Goal: Use online tool/utility: Utilize a website feature to perform a specific function

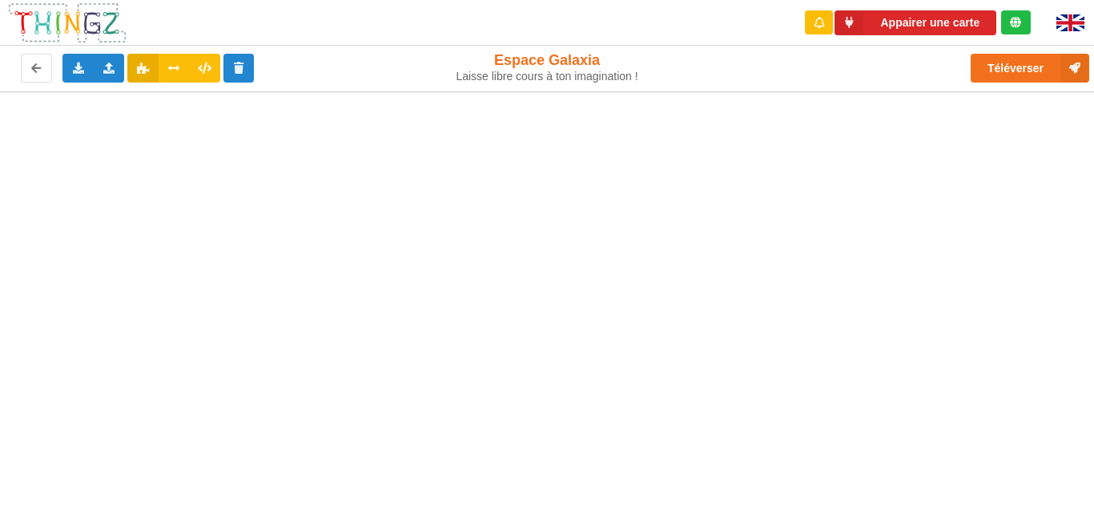
click at [1073, 26] on img at bounding box center [1071, 22] width 28 height 17
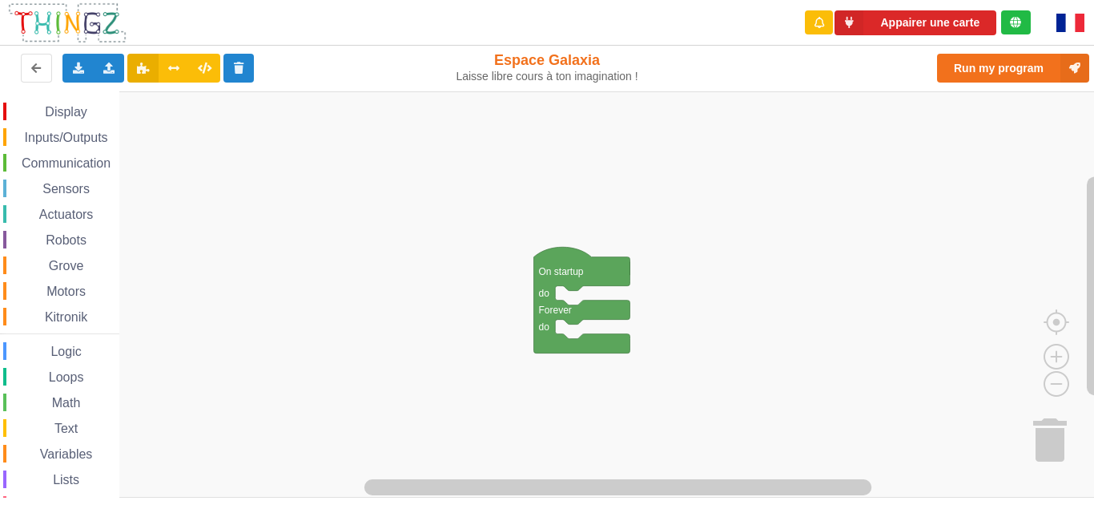
click at [1070, 19] on img at bounding box center [1071, 23] width 28 height 18
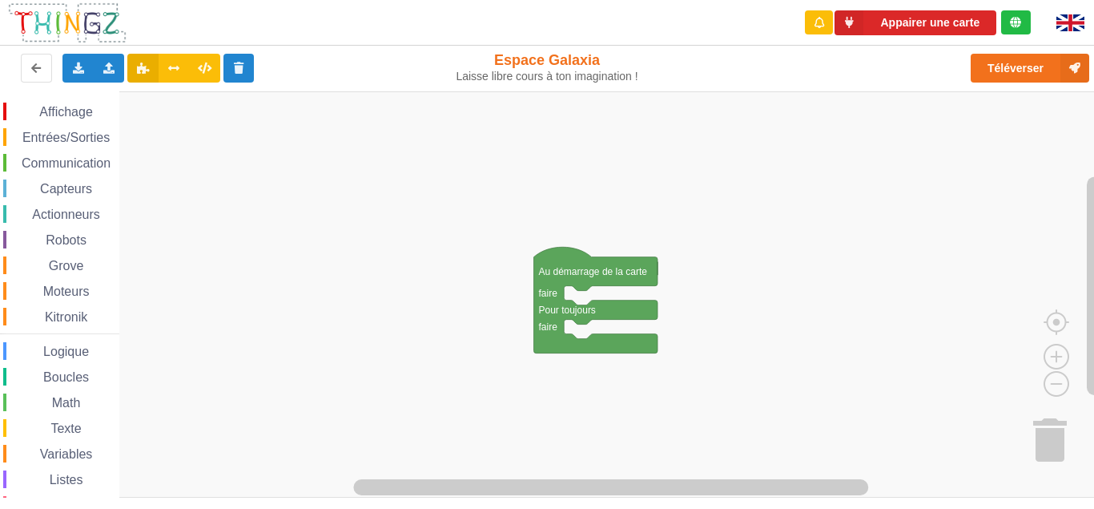
click at [65, 161] on span "Communication" at bounding box center [66, 163] width 94 height 14
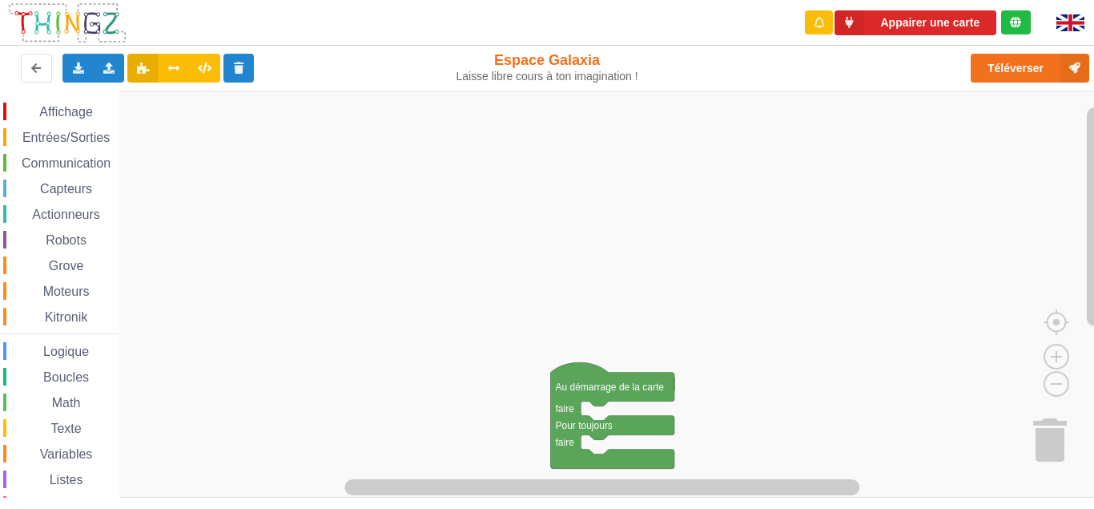
click at [1093, 331] on div "Affichage Entrées/Sorties Communication Capteurs Actionneurs Robots Grove Moteu…" at bounding box center [552, 294] width 1105 height 406
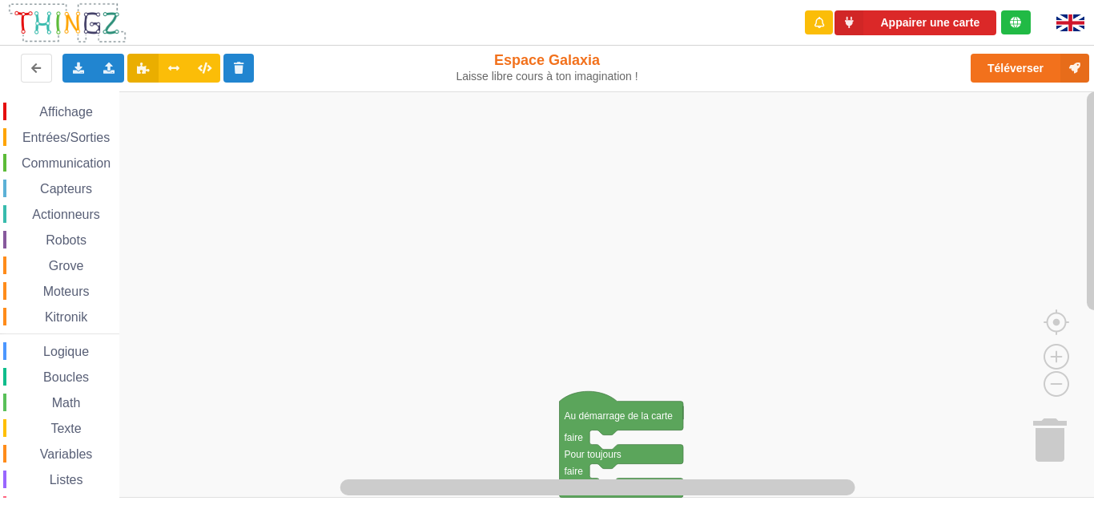
click at [1093, 312] on div "Affichage Entrées/Sorties Communication Capteurs Actionneurs Robots Grove Moteu…" at bounding box center [552, 294] width 1105 height 406
click at [10, 155] on div "Communication" at bounding box center [61, 163] width 116 height 18
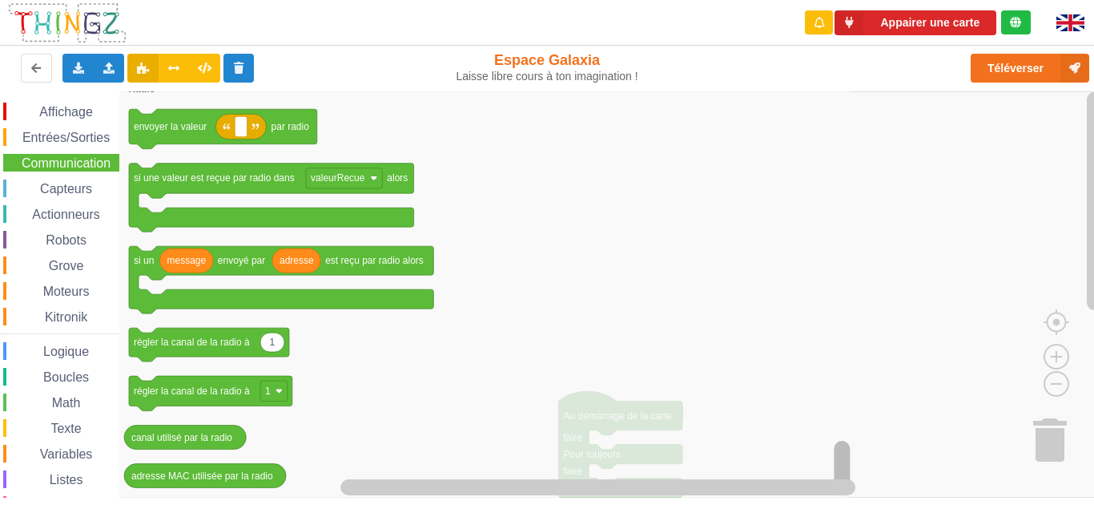
click at [858, 502] on div "Appairer une carte Exporter l'assemblage de blocs Exporter l'assemblage de bloc…" at bounding box center [547, 254] width 1094 height 509
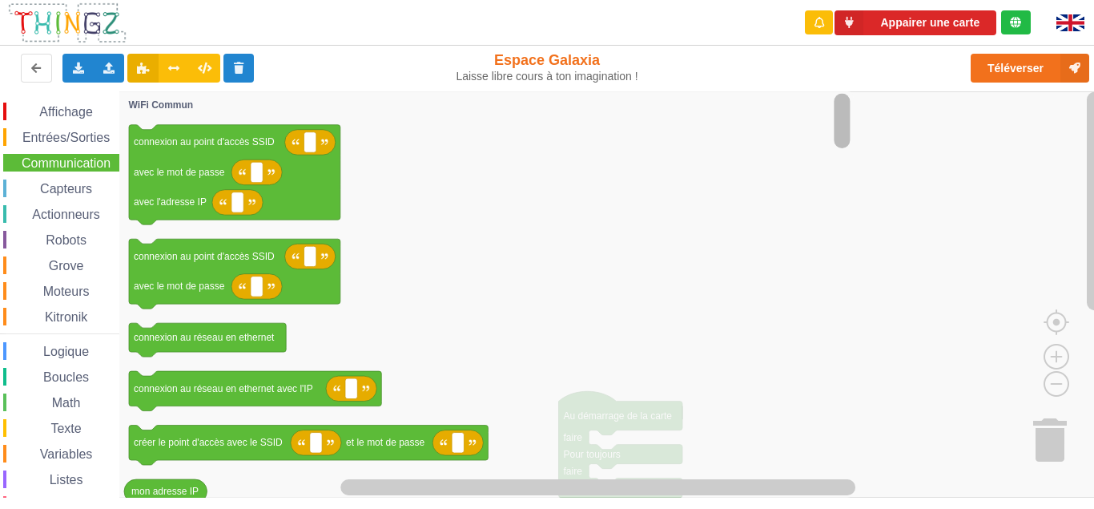
click at [678, 45] on div "Appairer une carte Exporter l'assemblage de blocs Exporter l'assemblage de bloc…" at bounding box center [547, 243] width 1117 height 509
click at [52, 437] on div "Texte" at bounding box center [61, 428] width 116 height 18
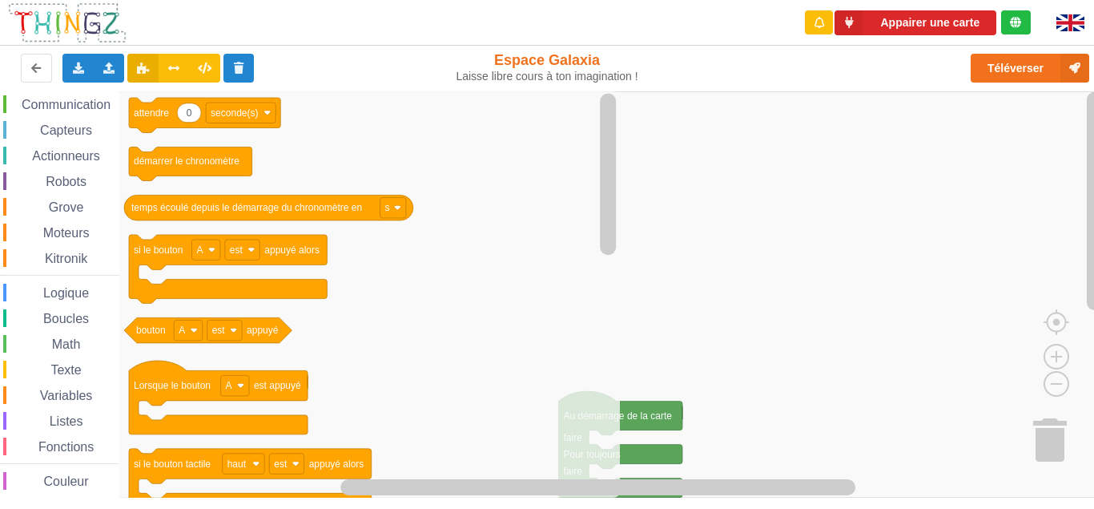
scroll to position [11, 0]
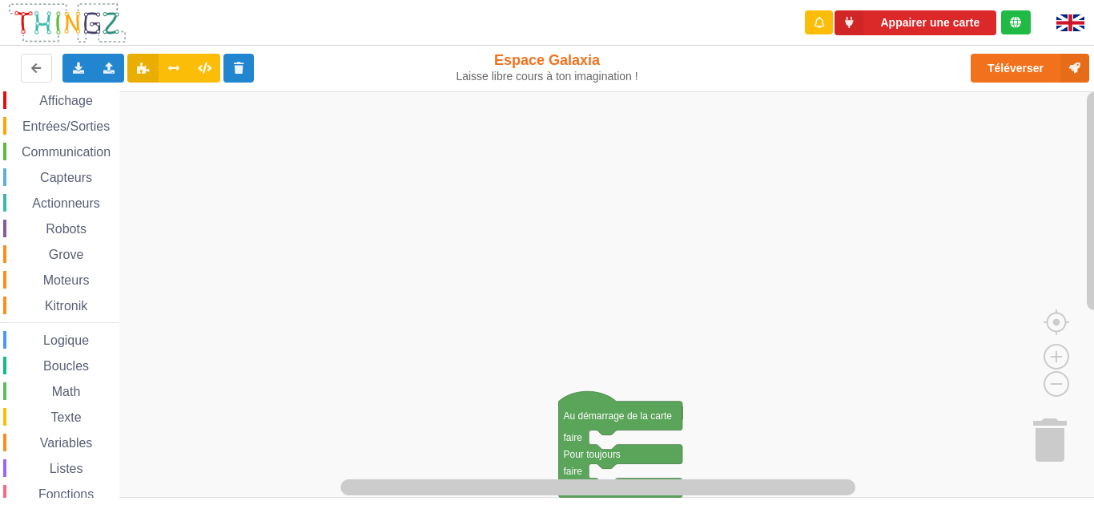
click at [68, 150] on span "Communication" at bounding box center [66, 152] width 94 height 14
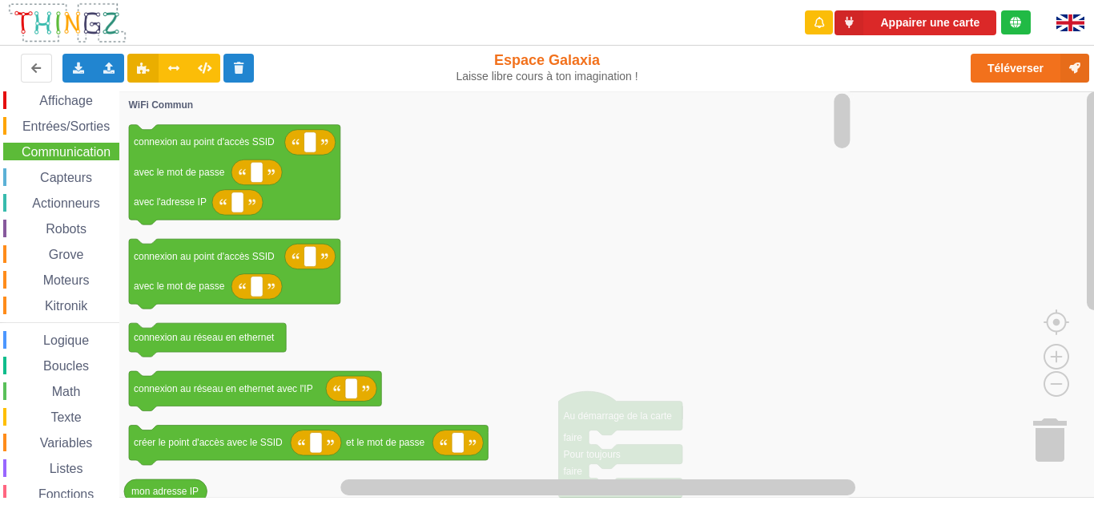
click at [68, 150] on span "Communication" at bounding box center [66, 152] width 94 height 14
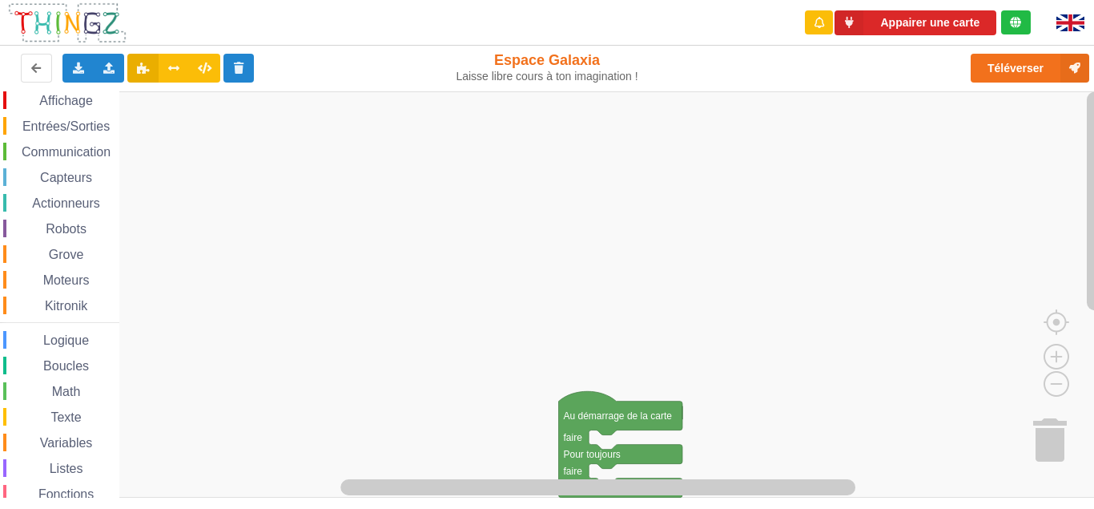
click at [43, 154] on span "Communication" at bounding box center [66, 152] width 94 height 14
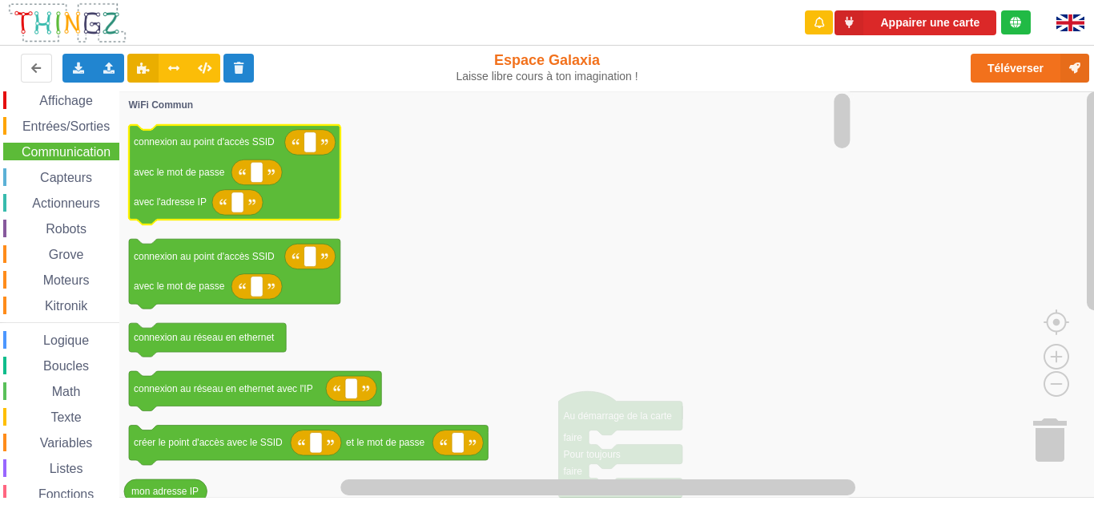
click at [178, 158] on icon "Espace de travail de Blocky" at bounding box center [234, 175] width 211 height 100
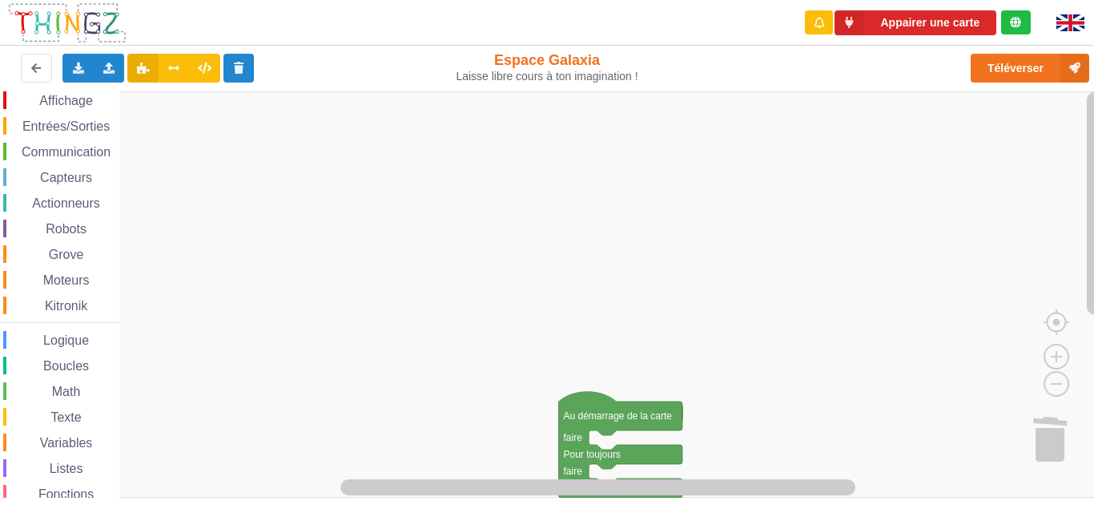
click at [62, 147] on span "Communication" at bounding box center [66, 152] width 94 height 14
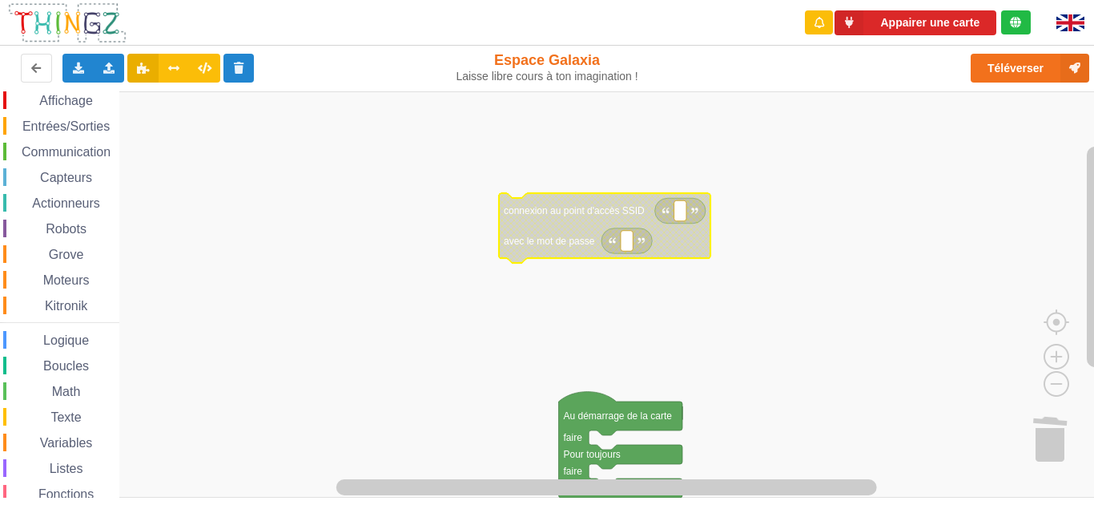
click at [674, 212] on rect "Espace de travail de Blocky" at bounding box center [680, 210] width 12 height 21
type input "techno5"
click at [623, 244] on rect "Espace de travail de Blocky" at bounding box center [627, 241] width 12 height 21
click at [707, 210] on text "techno5" at bounding box center [696, 210] width 34 height 11
type input "a"
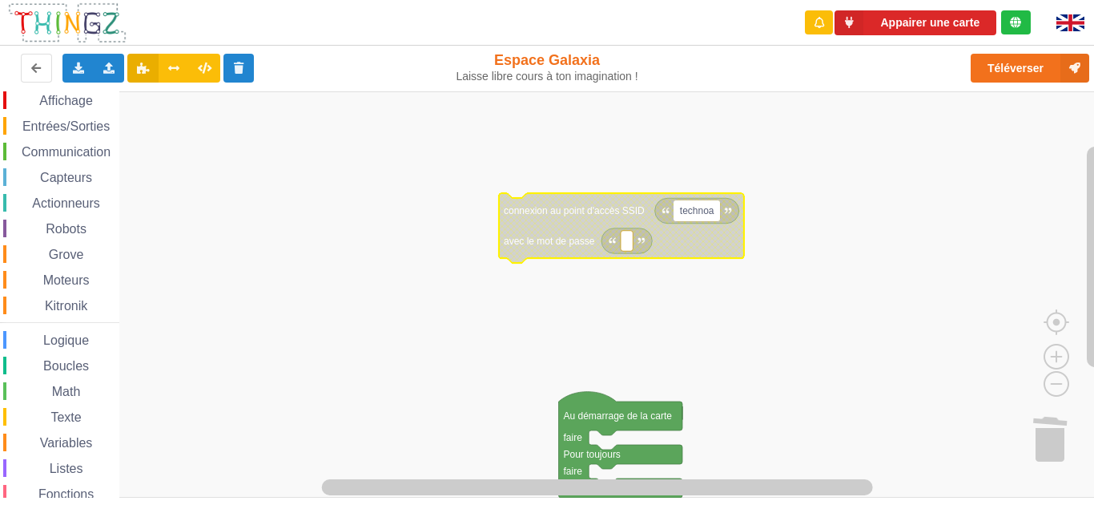
type input "technoa5"
click at [630, 245] on rect "Espace de travail de Blocky" at bounding box center [627, 241] width 12 height 21
type input "1234567890"
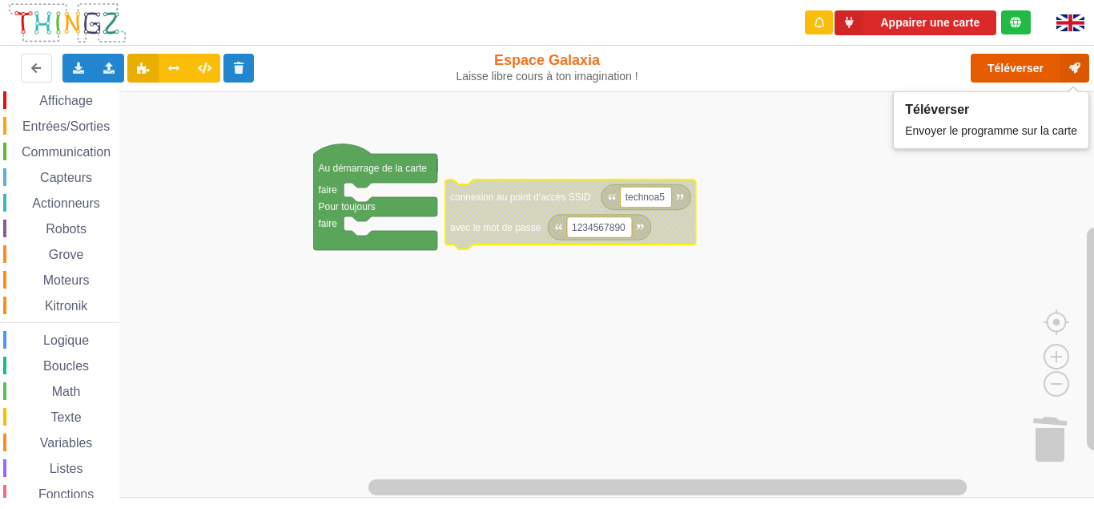
click at [999, 69] on button "Téléverser" at bounding box center [1030, 68] width 119 height 29
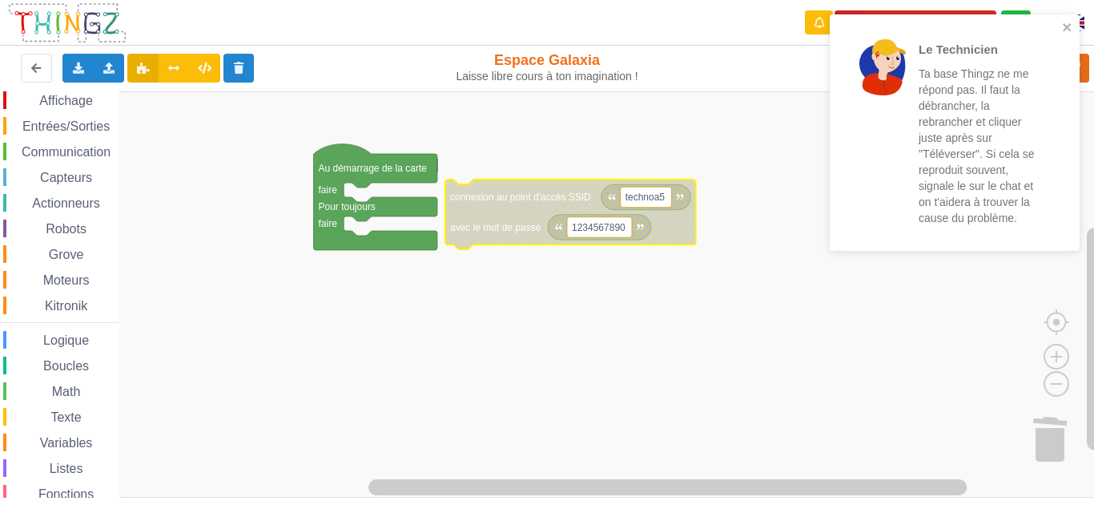
click at [765, 119] on rect "Espace de travail de Blocky" at bounding box center [552, 294] width 1105 height 406
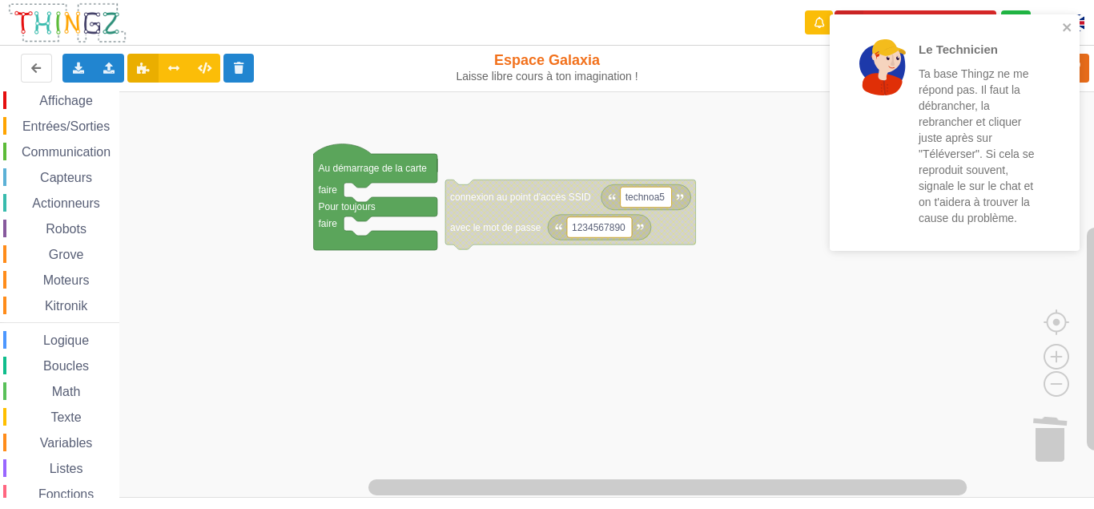
click at [981, 94] on p "Ta base Thingz ne me répond pas. Il faut la débrancher, la rebrancher et clique…" at bounding box center [981, 146] width 125 height 160
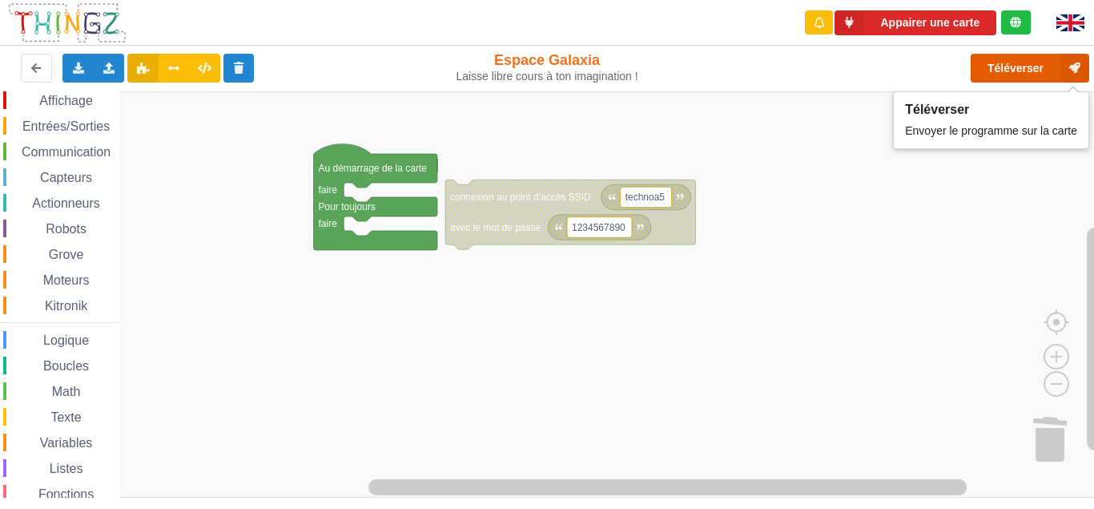
click at [1044, 70] on button "Téléverser" at bounding box center [1030, 68] width 119 height 29
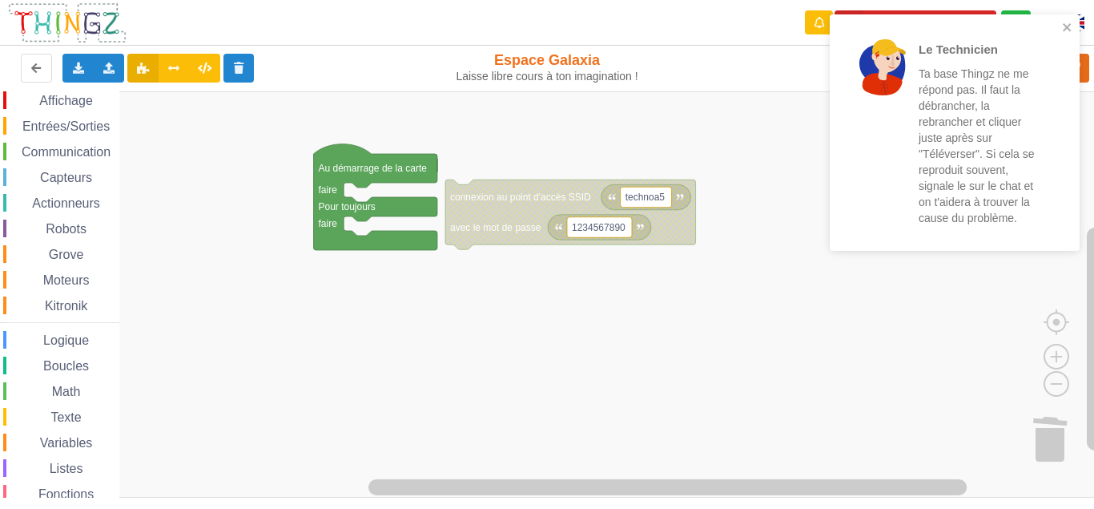
click at [1069, 18] on div "Le Technicien Ta base Thingz ne me répond pas. Il faut la débrancher, la rebran…" at bounding box center [955, 132] width 250 height 236
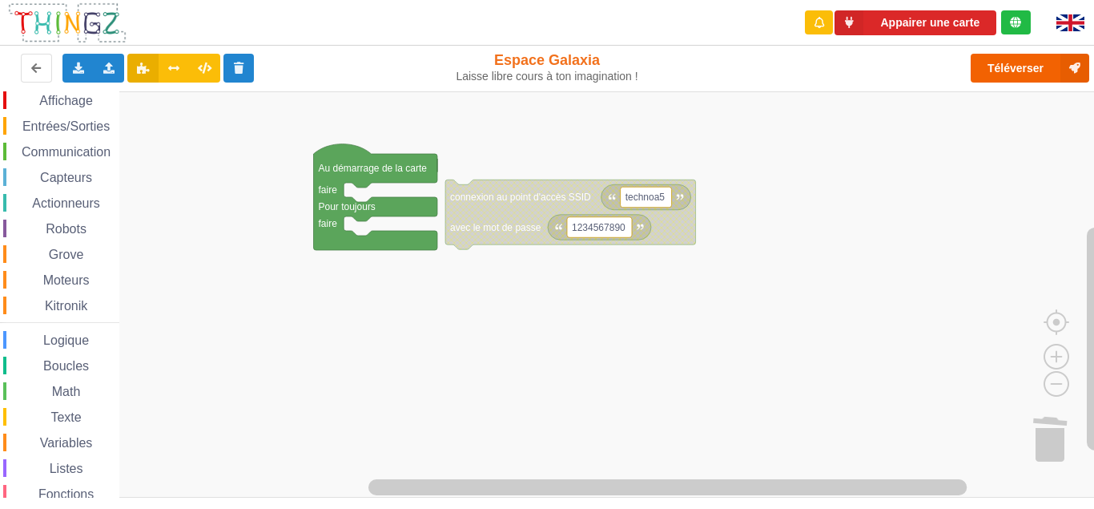
click at [1029, 66] on div "Le Technicien Ta base Thingz ne me répond pas. Il faut la débrancher, la rebran…" at bounding box center [955, 138] width 256 height 254
click at [1029, 66] on button "Téléverser" at bounding box center [1030, 68] width 119 height 29
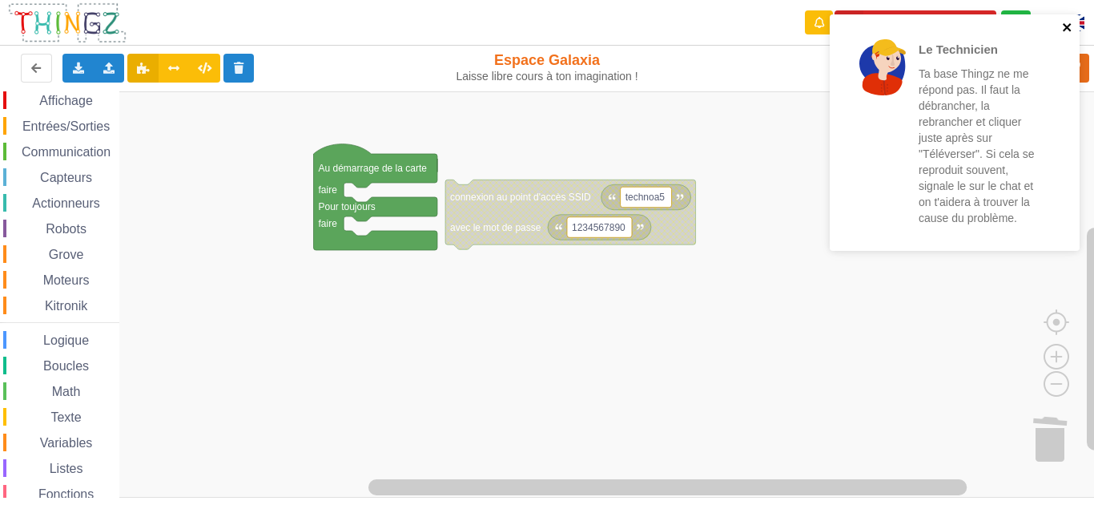
click at [1065, 27] on icon "close" at bounding box center [1067, 27] width 11 height 13
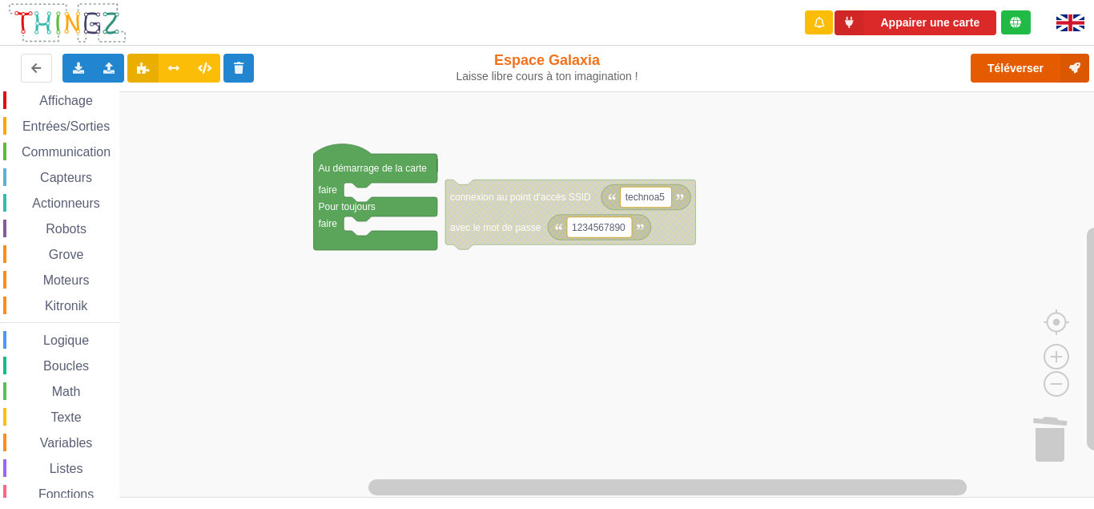
click at [1044, 62] on button "Téléverser" at bounding box center [1030, 68] width 119 height 29
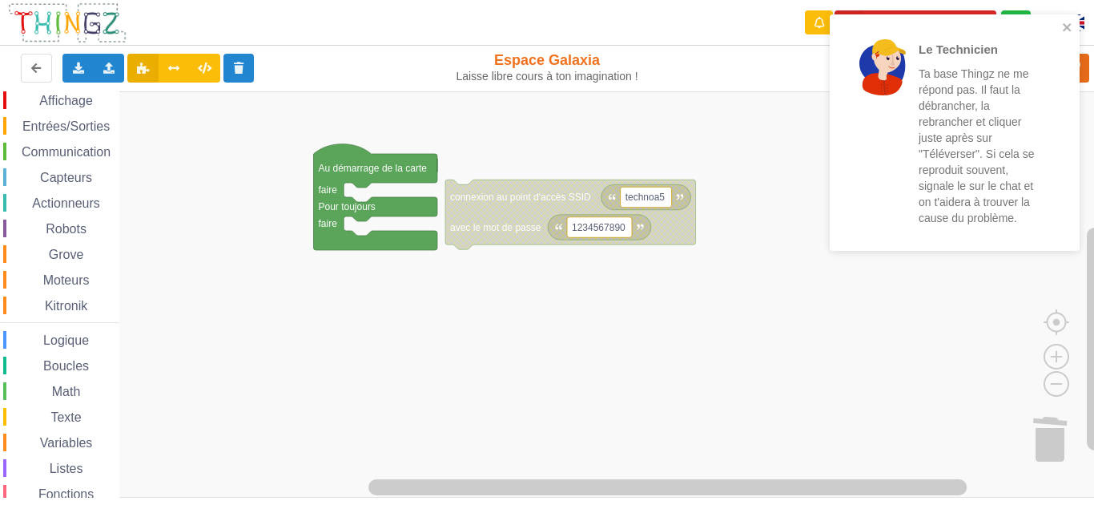
click at [963, 87] on p "Ta base Thingz ne me répond pas. Il faut la débrancher, la rebrancher et clique…" at bounding box center [981, 146] width 125 height 160
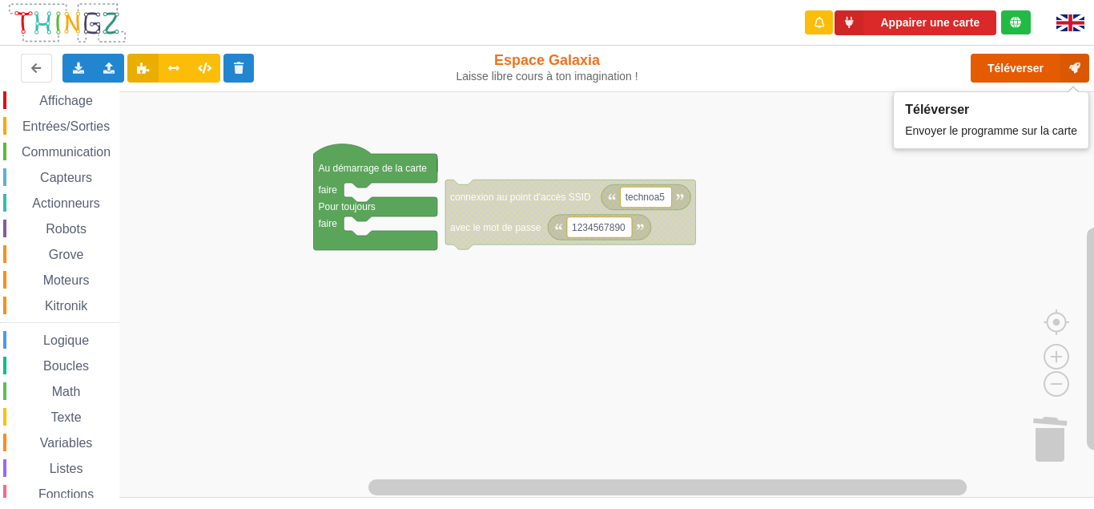
click at [1040, 66] on button "Téléverser" at bounding box center [1030, 68] width 119 height 29
click at [1040, 66] on div "Appairer une carte Exporter l'assemblage de blocs Exporter l'assemblage de bloc…" at bounding box center [547, 243] width 1117 height 509
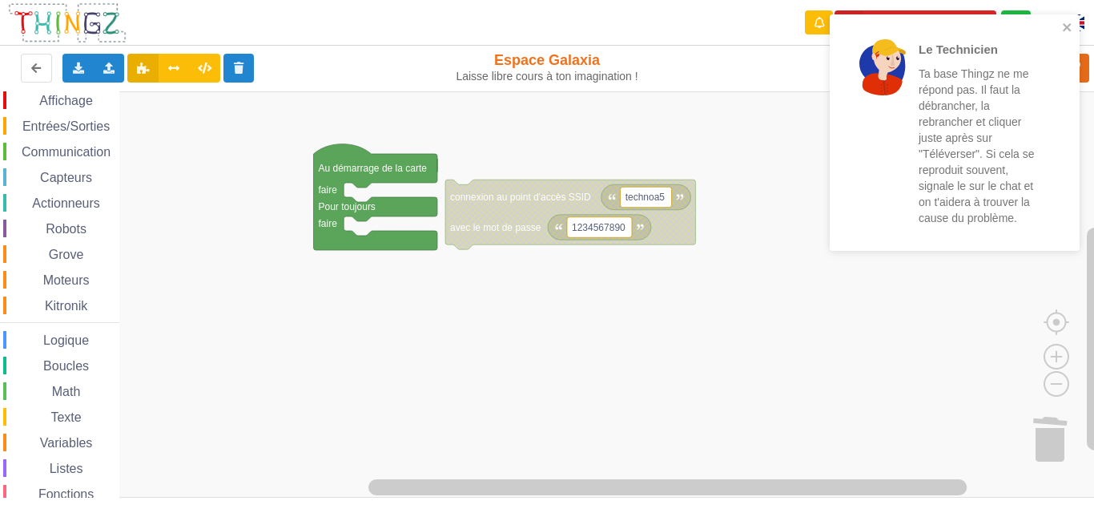
click at [782, 203] on rect "Espace de travail de Blocky" at bounding box center [552, 294] width 1105 height 406
click at [1066, 20] on div "Le Technicien Ta base Thingz ne me répond pas. Il faut la débrancher, la rebran…" at bounding box center [955, 132] width 250 height 236
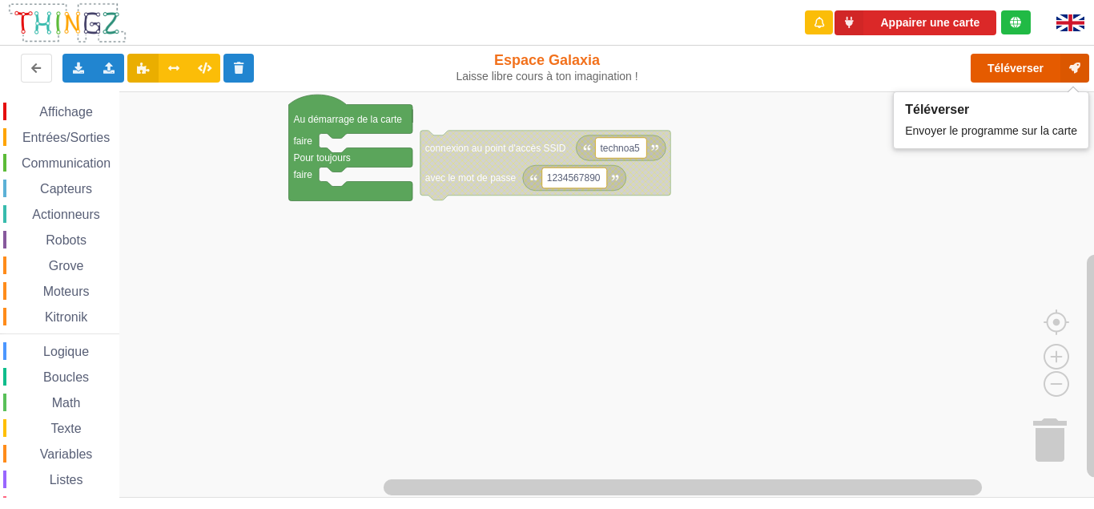
click at [1032, 55] on button "Téléverser" at bounding box center [1030, 68] width 119 height 29
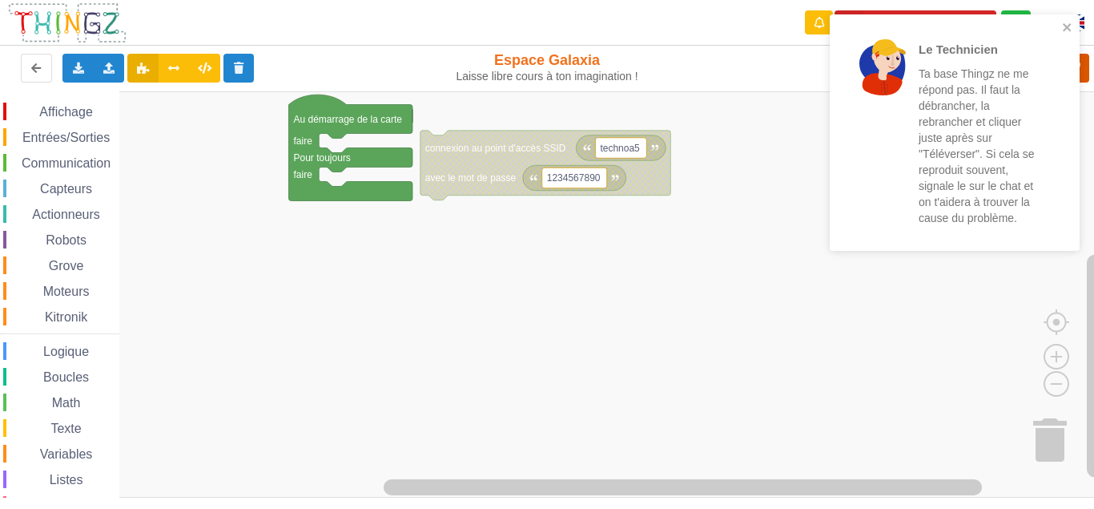
click at [1032, 55] on div "Le Technicien Ta base Thingz ne me répond pas. Il faut la débrancher, la rebran…" at bounding box center [547, 243] width 1117 height 509
